Goal: Task Accomplishment & Management: Complete application form

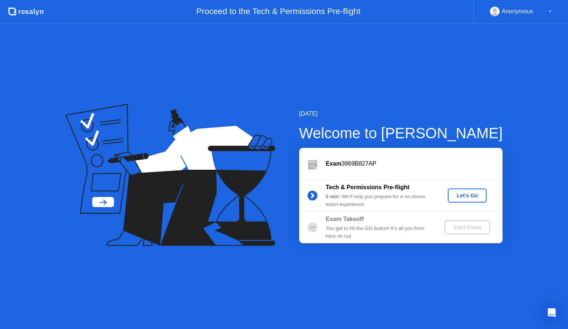
click at [469, 195] on div "Let's Go" at bounding box center [467, 196] width 33 height 6
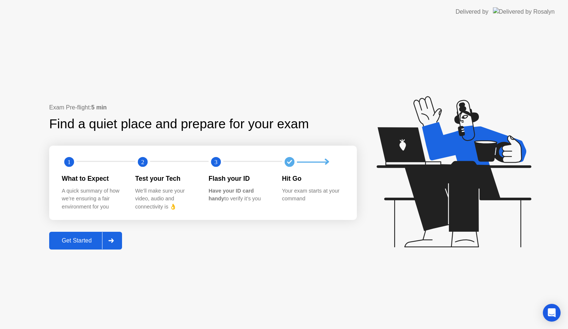
click at [73, 238] on div "Get Started" at bounding box center [76, 241] width 51 height 7
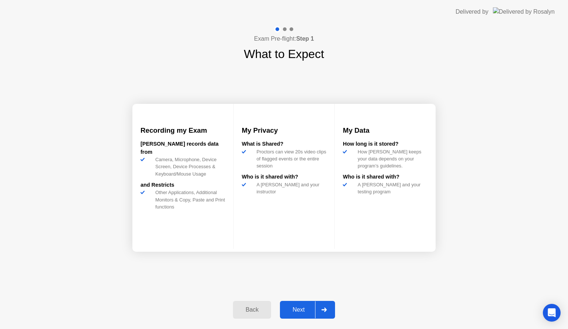
click at [312, 310] on div "Next" at bounding box center [298, 310] width 33 height 7
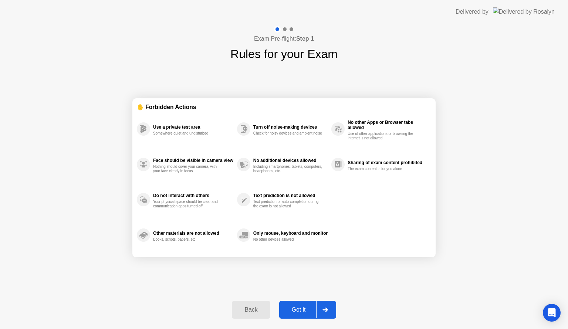
click at [312, 310] on div "Got it" at bounding box center [299, 310] width 35 height 7
select select "**********"
select select "*******"
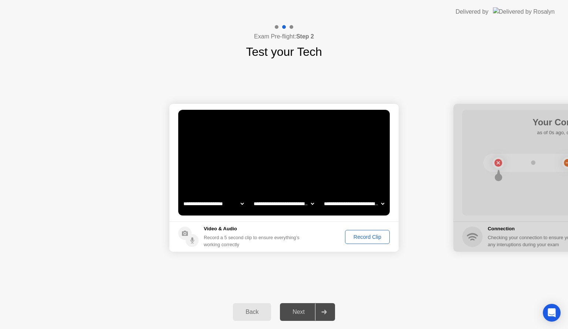
click at [358, 234] on div "Record Clip" at bounding box center [368, 237] width 40 height 6
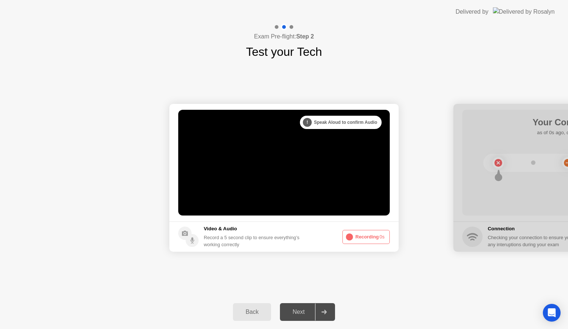
click at [358, 233] on button "Recording 0s" at bounding box center [366, 237] width 47 height 14
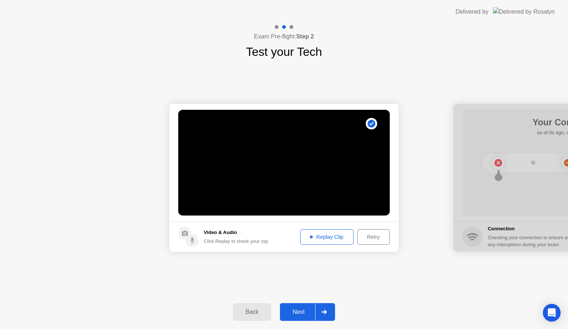
click at [321, 309] on div at bounding box center [324, 312] width 18 height 17
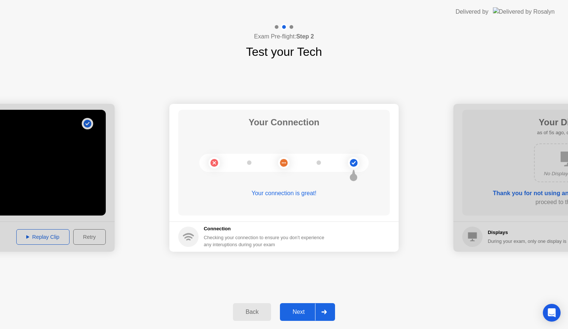
click at [302, 311] on div "Next" at bounding box center [298, 312] width 33 height 7
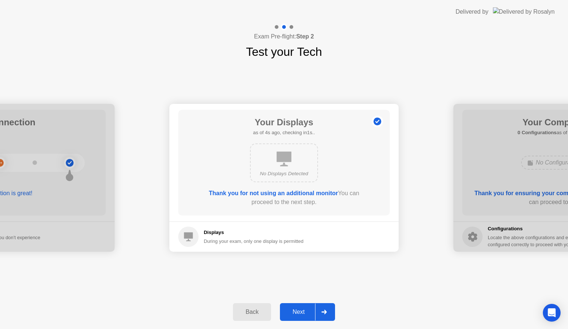
click at [302, 311] on div "Next" at bounding box center [298, 312] width 33 height 7
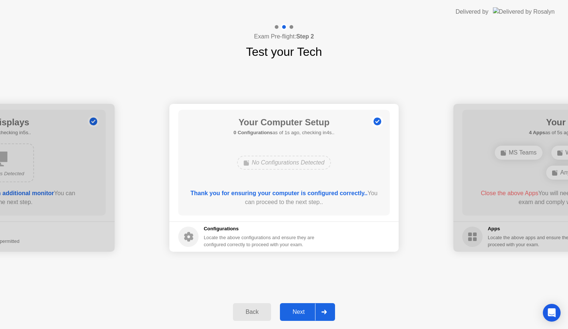
click at [302, 311] on div "Next" at bounding box center [298, 312] width 33 height 7
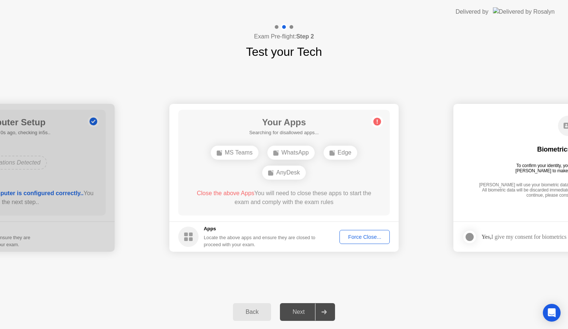
click at [356, 238] on div "Force Close..." at bounding box center [364, 237] width 45 height 6
click at [361, 234] on div "Force Close..." at bounding box center [364, 237] width 45 height 6
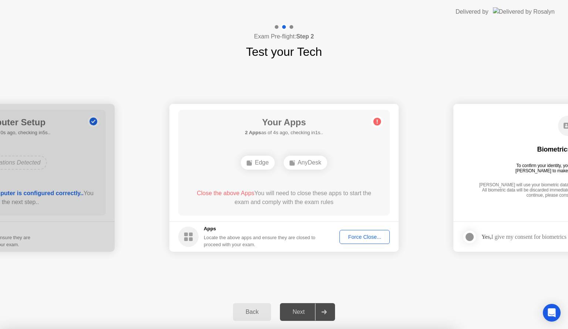
click at [359, 237] on div "Force Close..." at bounding box center [364, 237] width 45 height 6
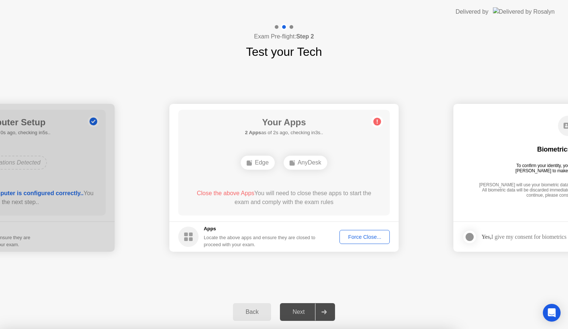
click at [298, 164] on div "AnyDesk" at bounding box center [306, 163] width 44 height 14
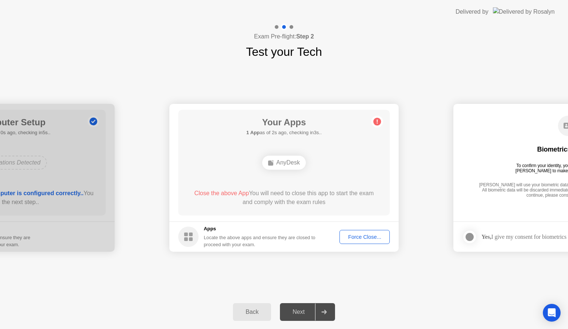
click at [220, 195] on span "Close the above App" at bounding box center [221, 193] width 55 height 6
click at [377, 122] on circle at bounding box center [378, 122] width 8 height 8
click at [282, 162] on div "AnyDesk" at bounding box center [284, 163] width 44 height 14
click at [370, 234] on div "Force Close..." at bounding box center [364, 237] width 45 height 6
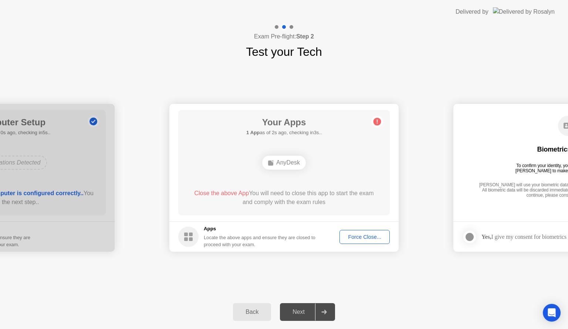
click at [380, 236] on div "Force Close..." at bounding box center [364, 237] width 45 height 6
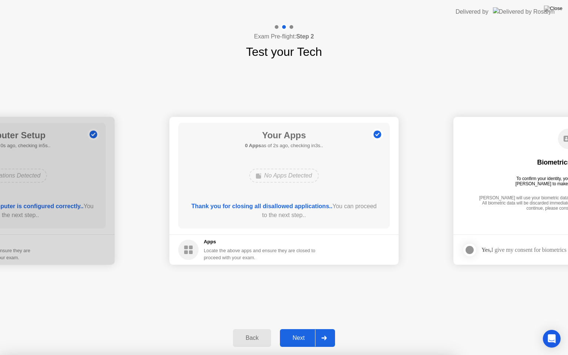
click at [298, 329] on div "Next" at bounding box center [298, 338] width 33 height 7
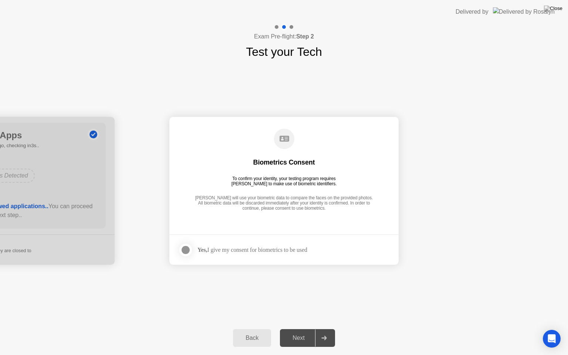
click at [229, 253] on div "Yes, I give my consent for biometrics to be used" at bounding box center [242, 250] width 129 height 15
click at [184, 249] on div at bounding box center [185, 250] width 9 height 9
click at [300, 329] on button "Next" at bounding box center [307, 338] width 55 height 18
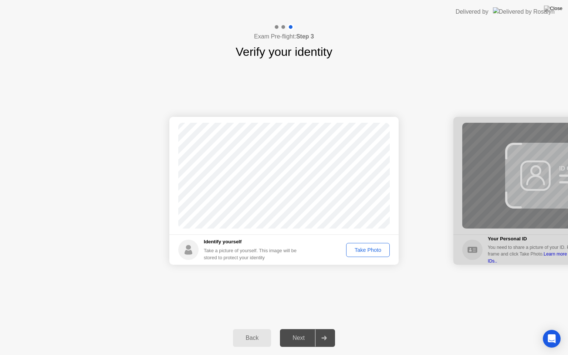
click at [363, 247] on div "Take Photo" at bounding box center [368, 250] width 38 height 6
click at [367, 252] on div "Retake" at bounding box center [373, 250] width 29 height 6
click at [367, 252] on div "Take Photo" at bounding box center [368, 250] width 38 height 6
click at [302, 329] on div "Next" at bounding box center [298, 338] width 33 height 7
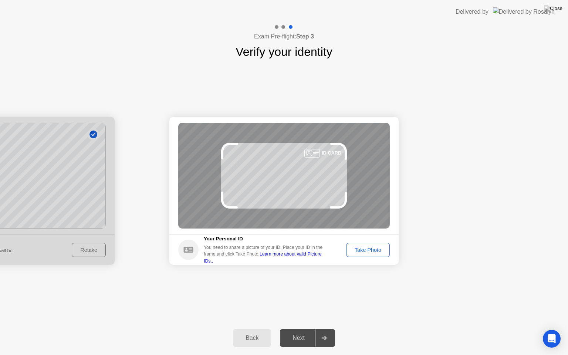
click at [369, 252] on div "Take Photo" at bounding box center [368, 250] width 38 height 6
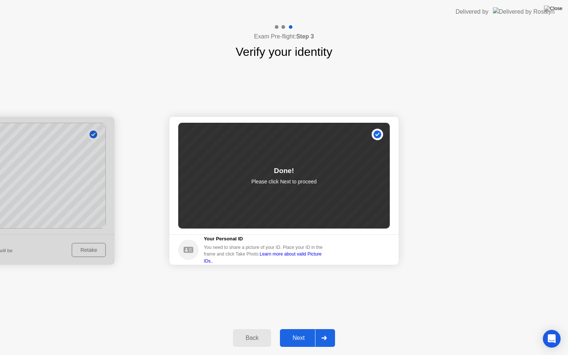
click at [304, 329] on div "Next" at bounding box center [298, 338] width 33 height 7
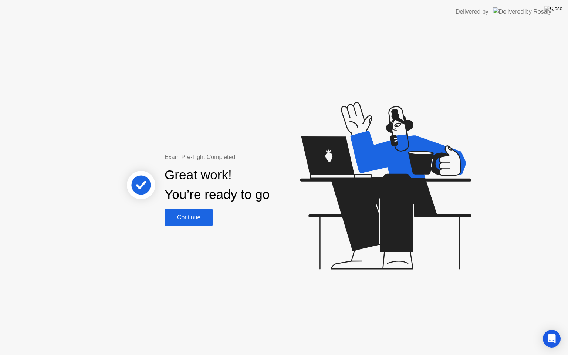
click at [186, 216] on div "Continue" at bounding box center [189, 217] width 44 height 7
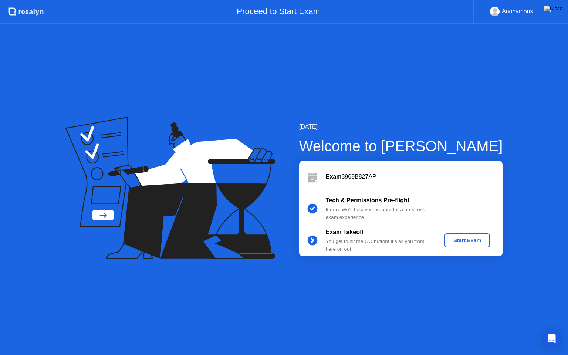
click at [461, 244] on div "Start Exam" at bounding box center [468, 241] width 40 height 6
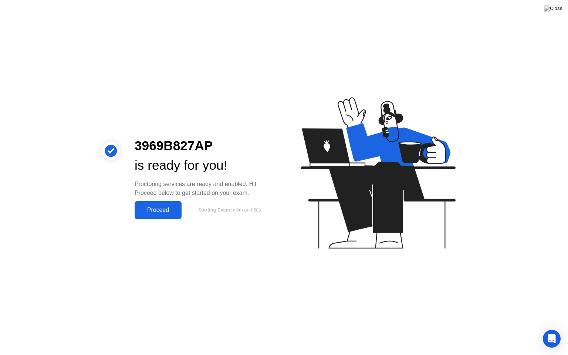
click at [161, 212] on div "Proceed" at bounding box center [158, 210] width 43 height 7
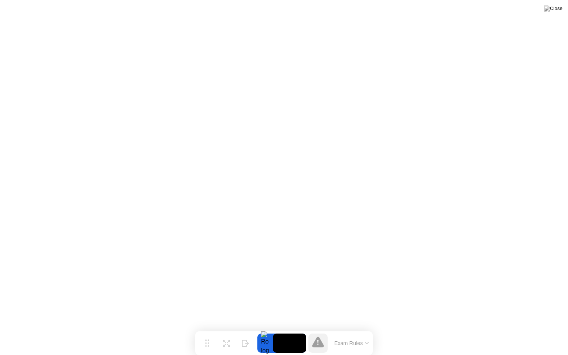
click at [356, 329] on button "Exam Rules" at bounding box center [351, 343] width 39 height 7
